Goal: Feedback & Contribution: Leave review/rating

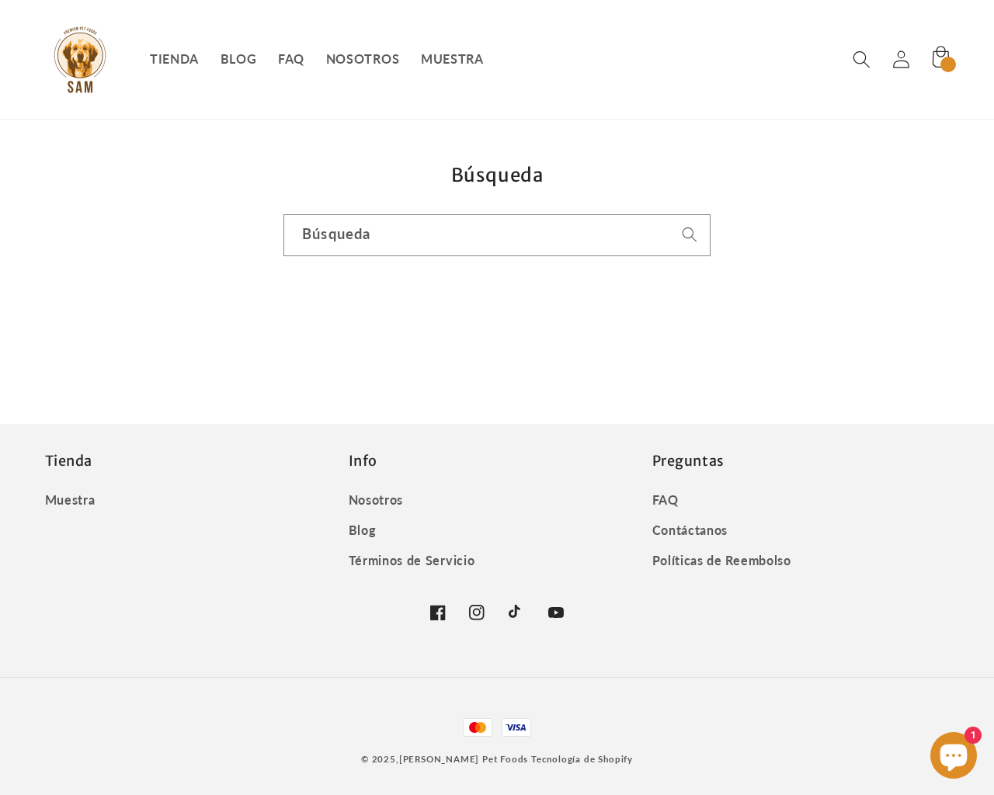
type input "e"
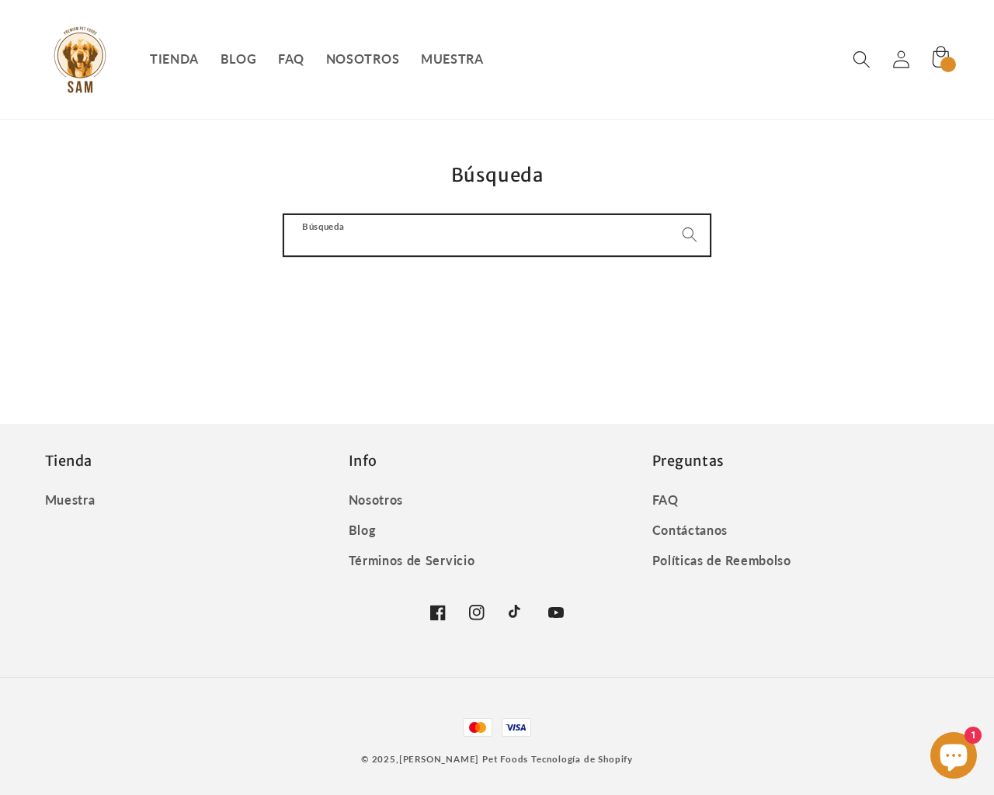
type input "e"
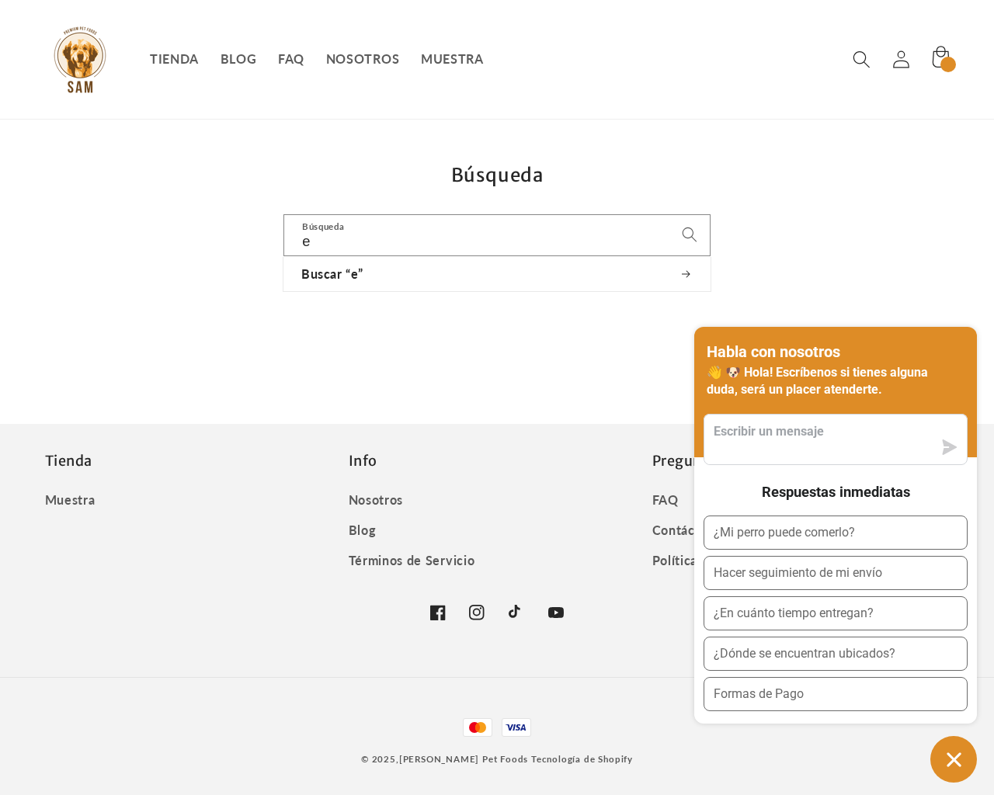
type textarea "e"
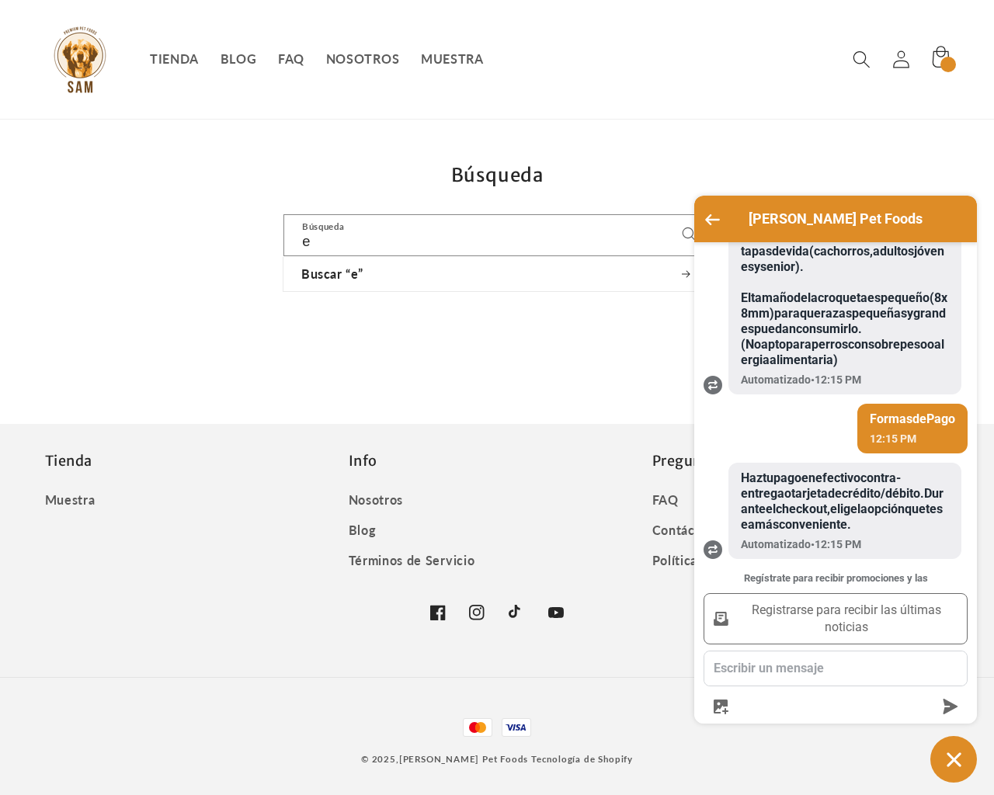
scroll to position [714, 0]
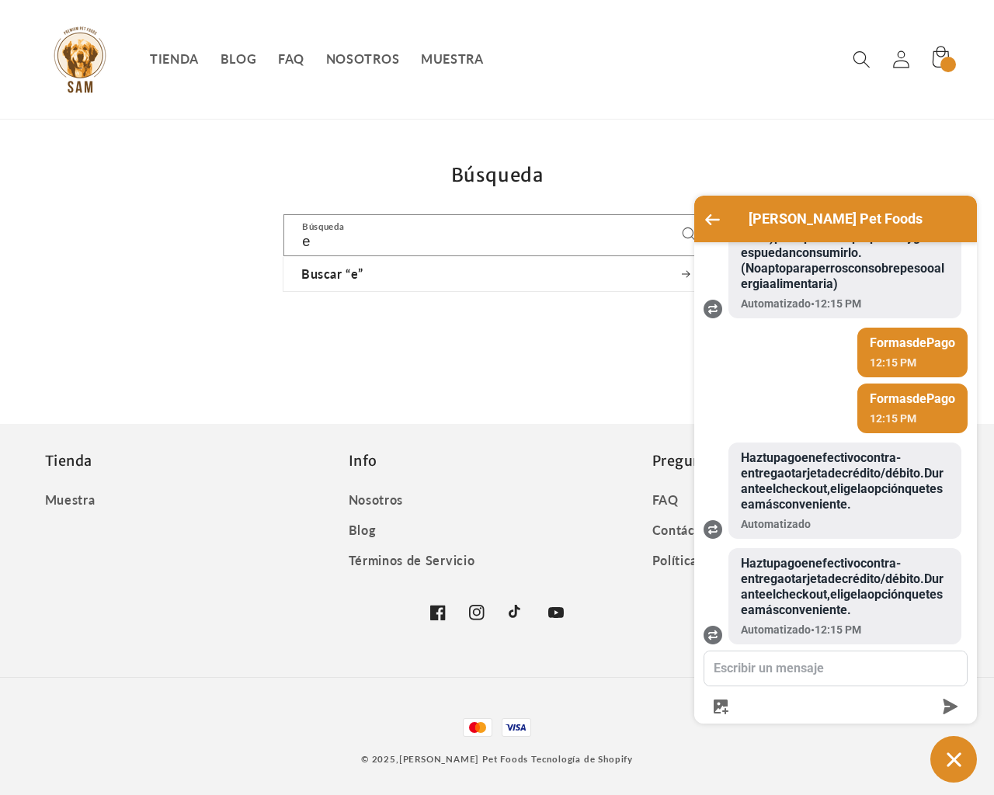
type textarea "e"
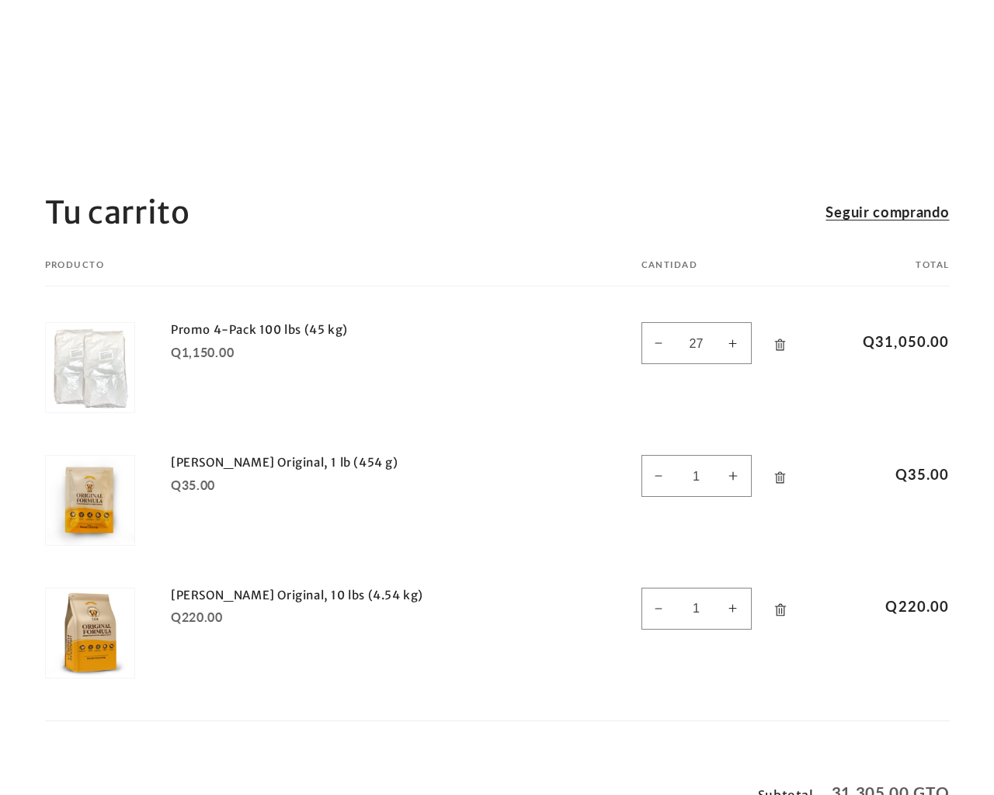
scroll to position [574, 0]
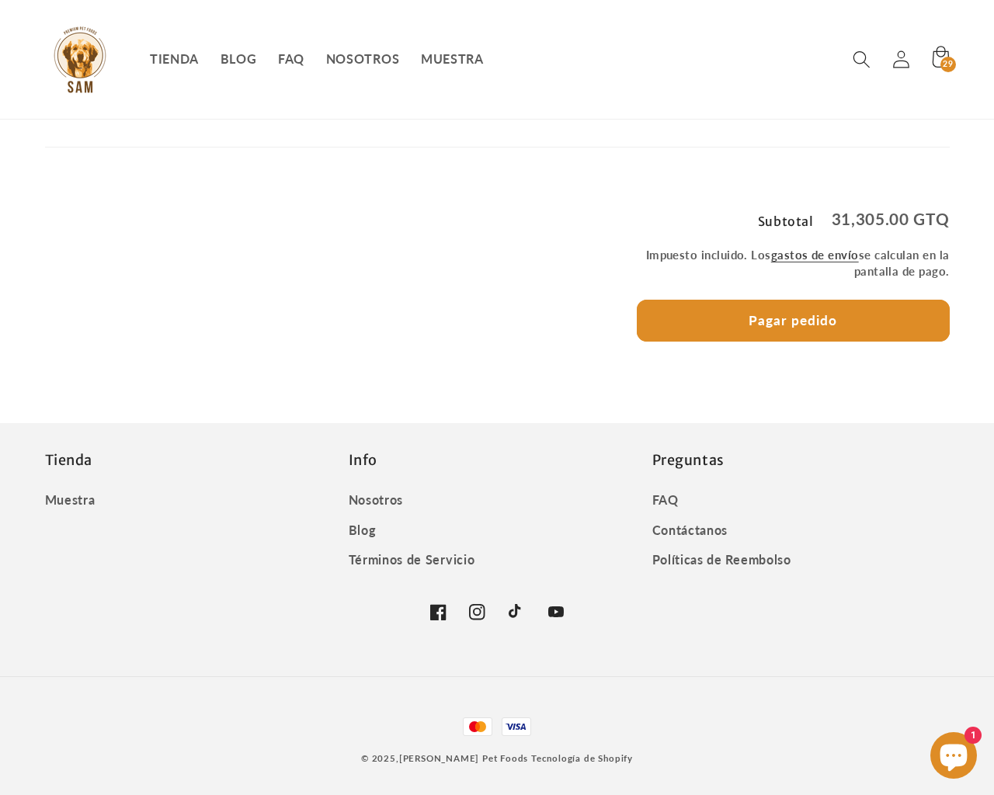
type input "e"
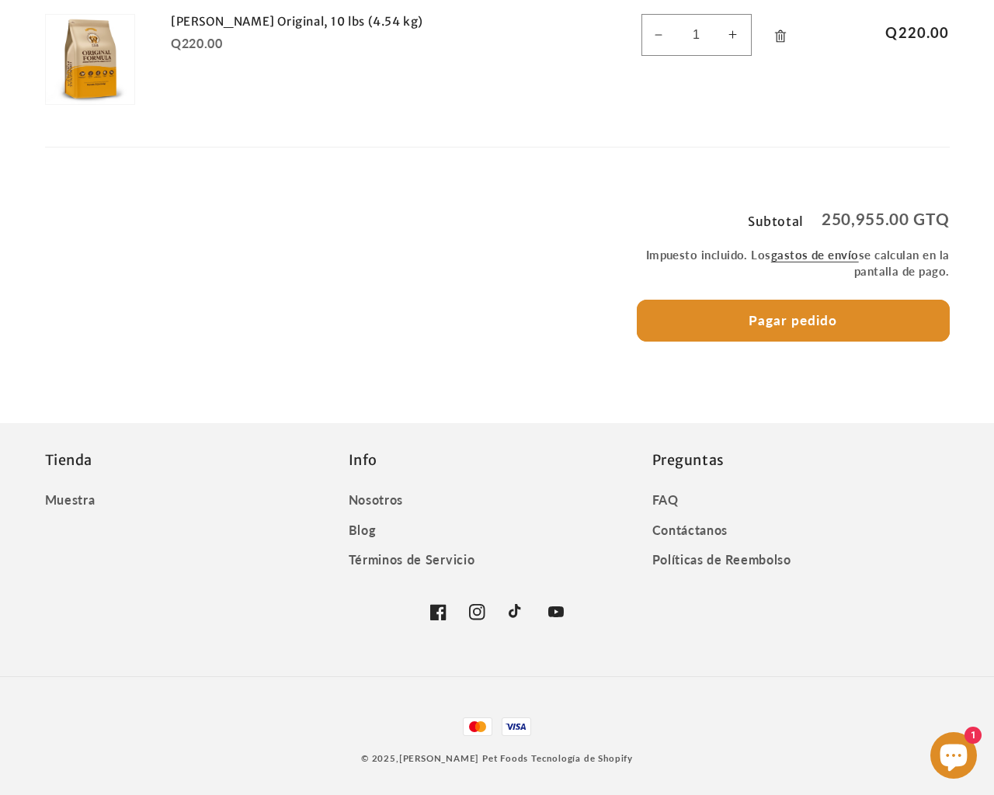
scroll to position [116, 0]
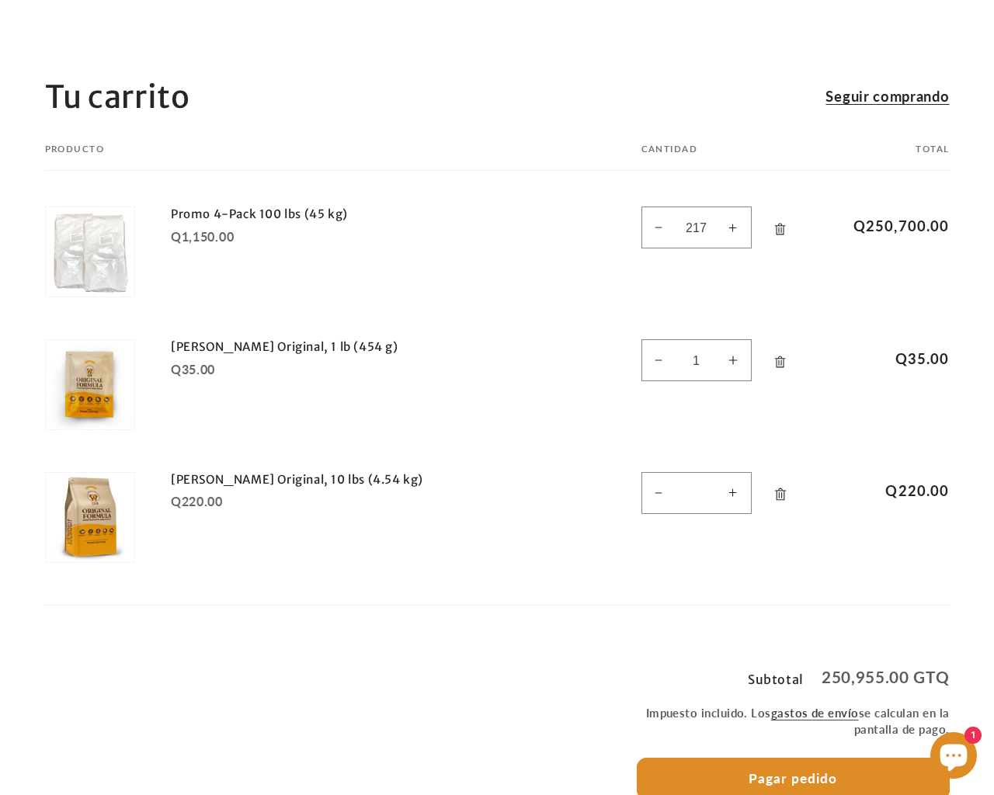
type input "218"
type input "1"
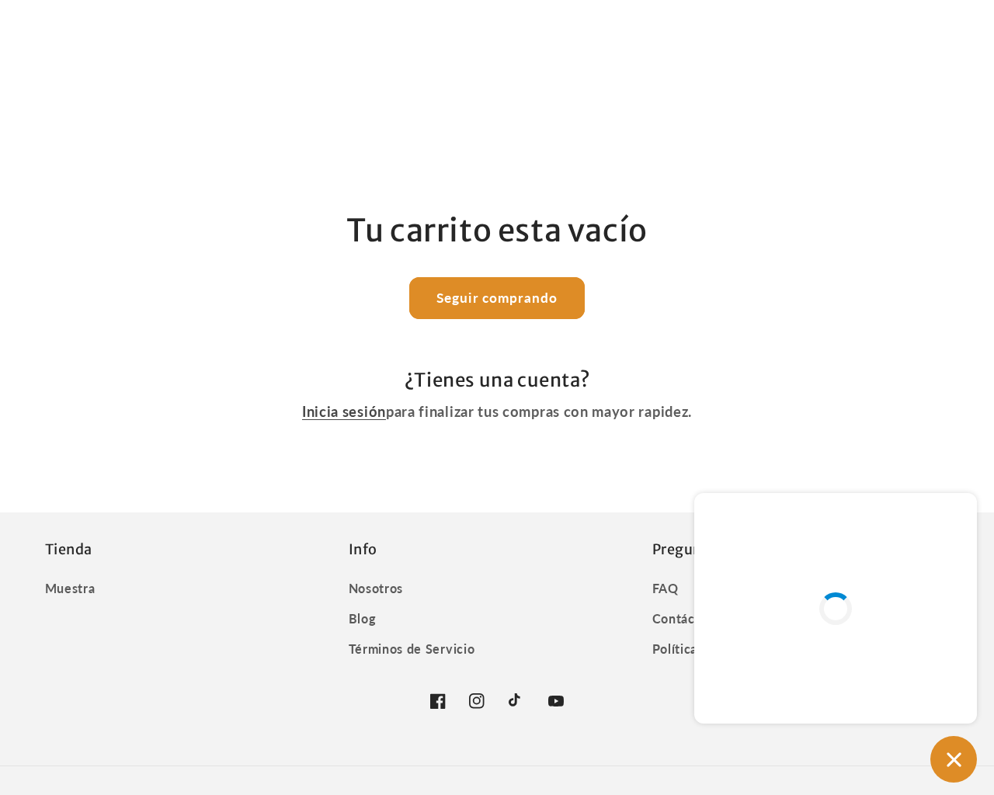
scroll to position [89, 0]
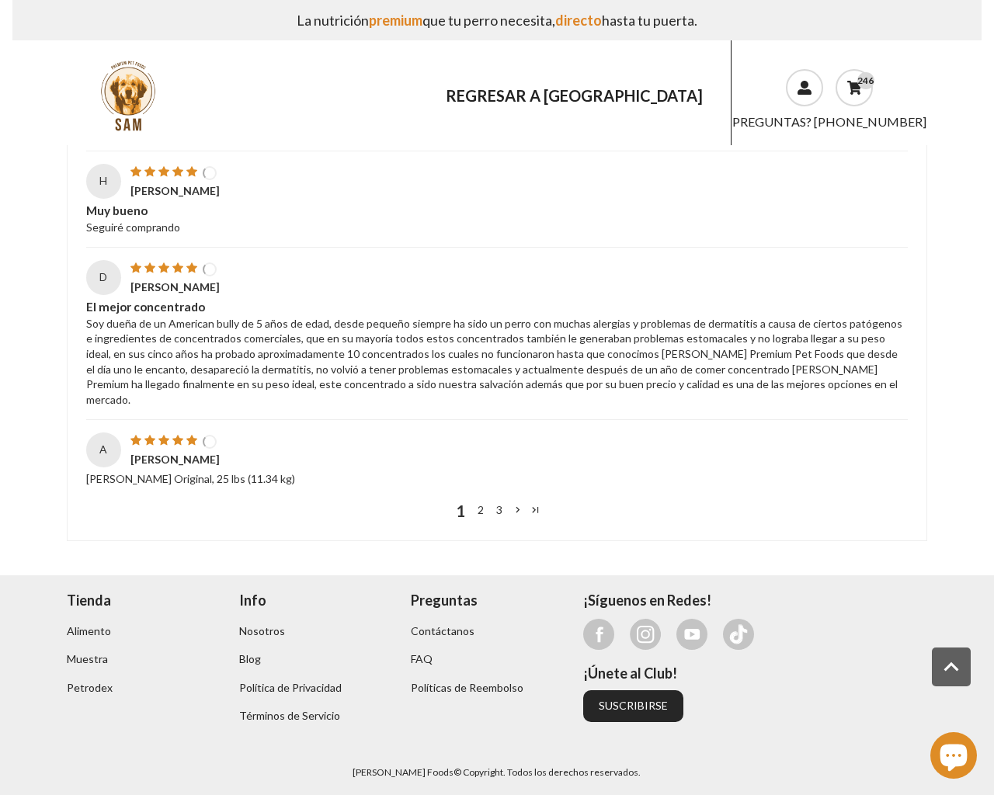
scroll to position [2447, 0]
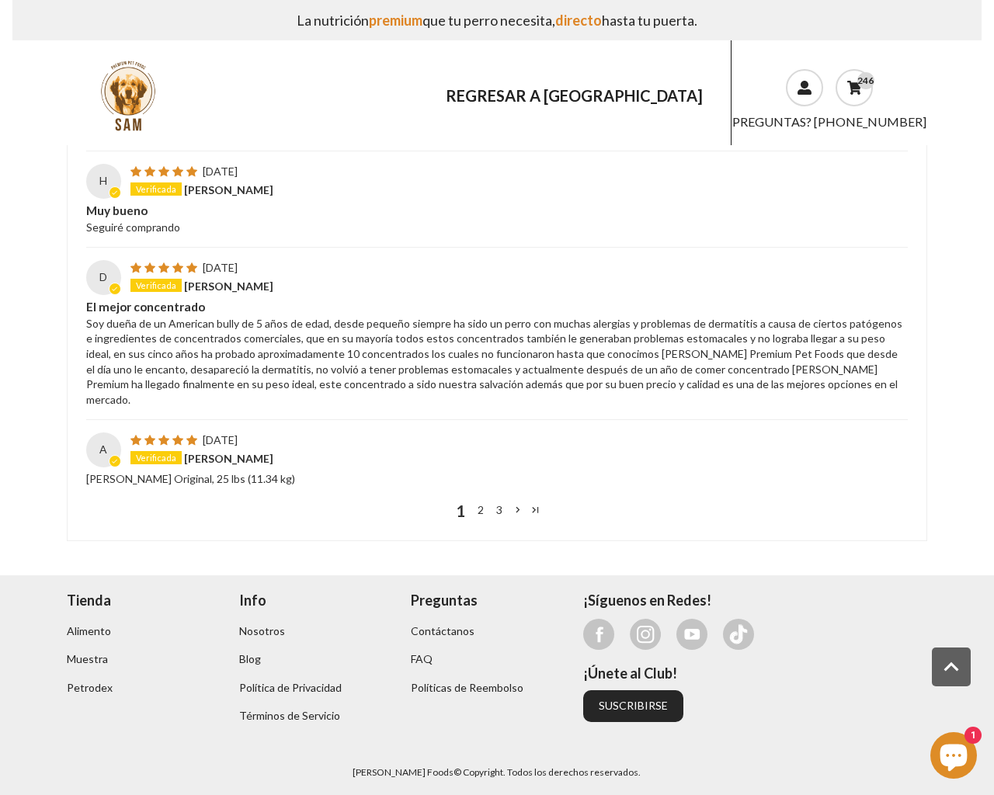
scroll to position [2422, 0]
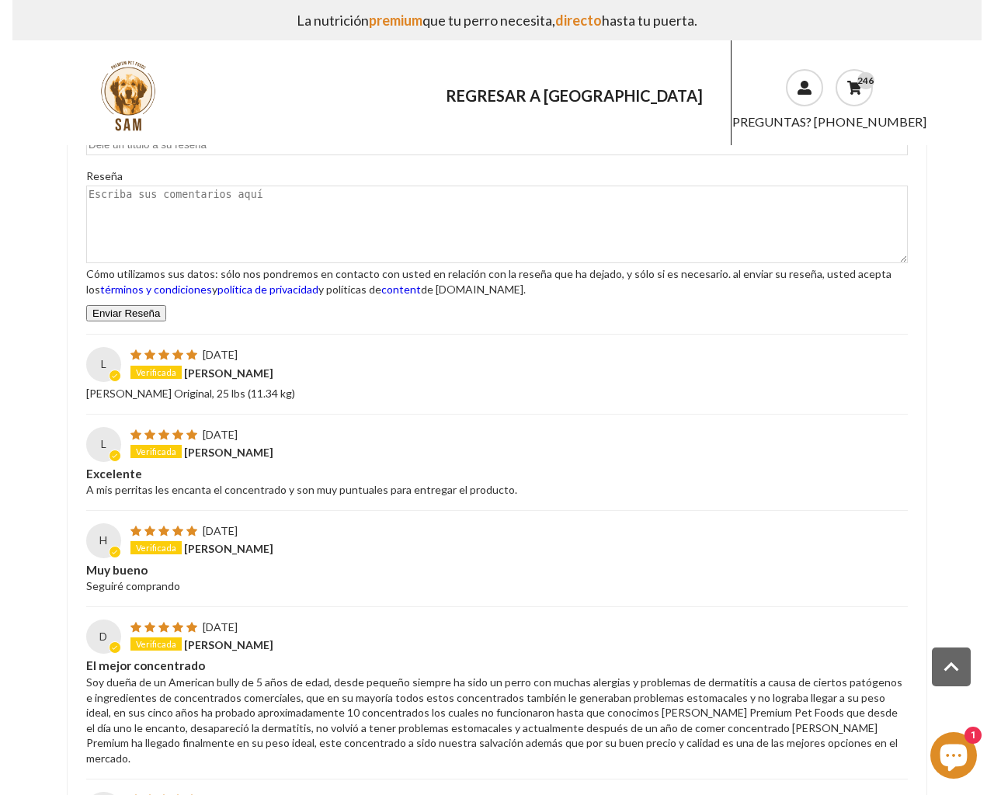
type input "LmMqtzme"
type input "[EMAIL_ADDRESS][DOMAIN_NAME]"
type input "Mr."
type textarea "1"
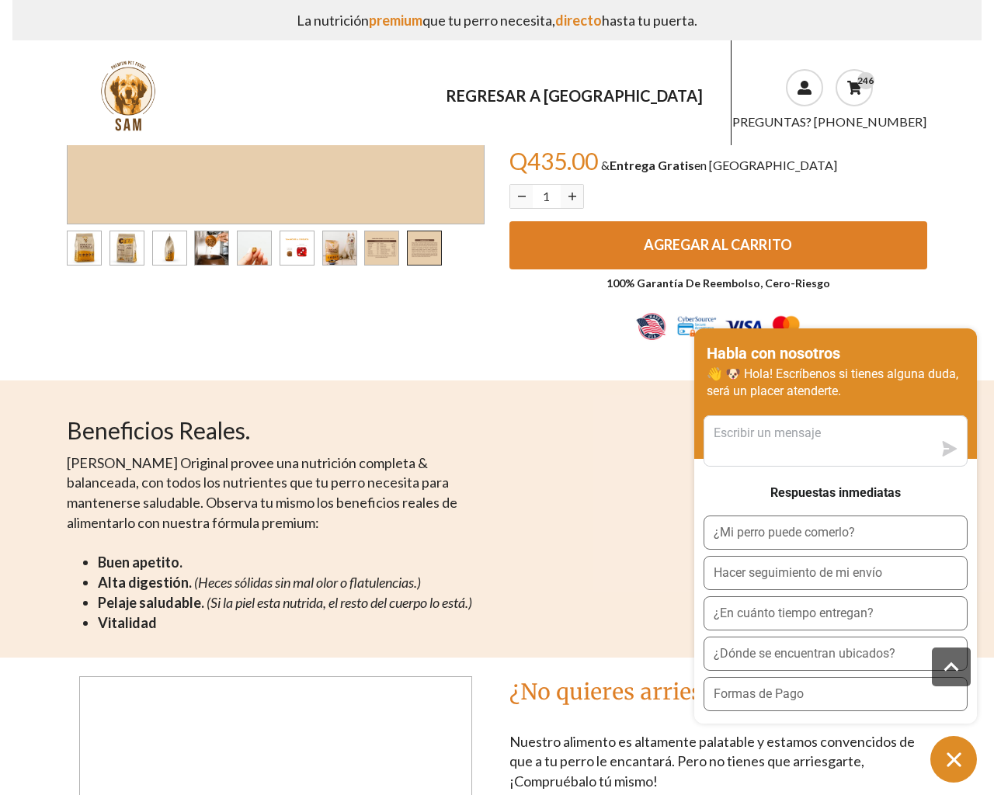
scroll to position [2086, 0]
